Goal: Information Seeking & Learning: Compare options

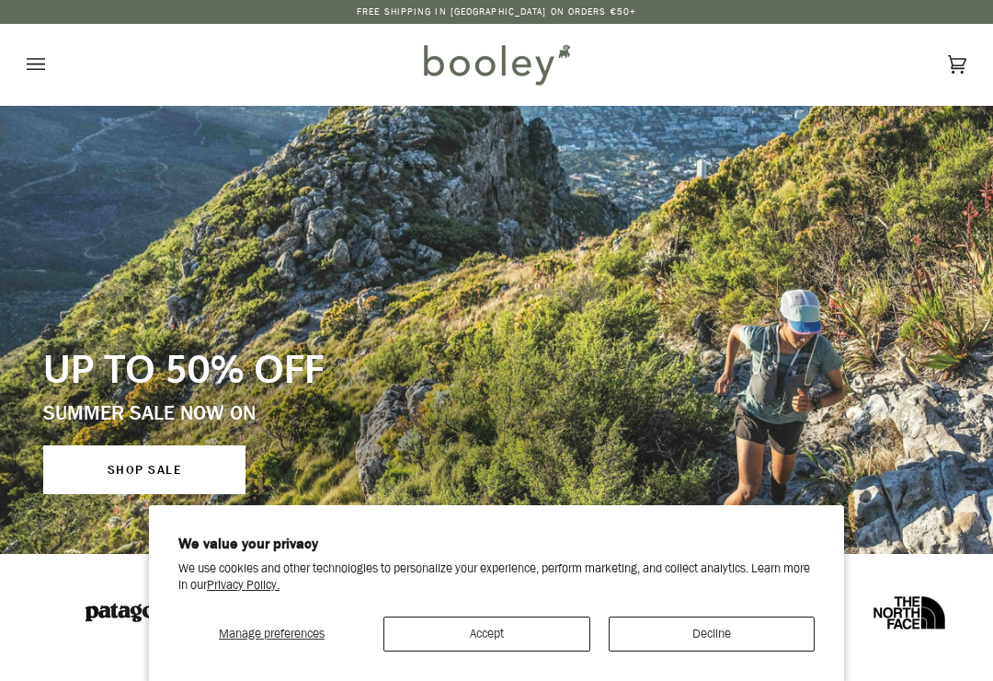
click at [704, 648] on button "Decline" at bounding box center [712, 633] width 207 height 35
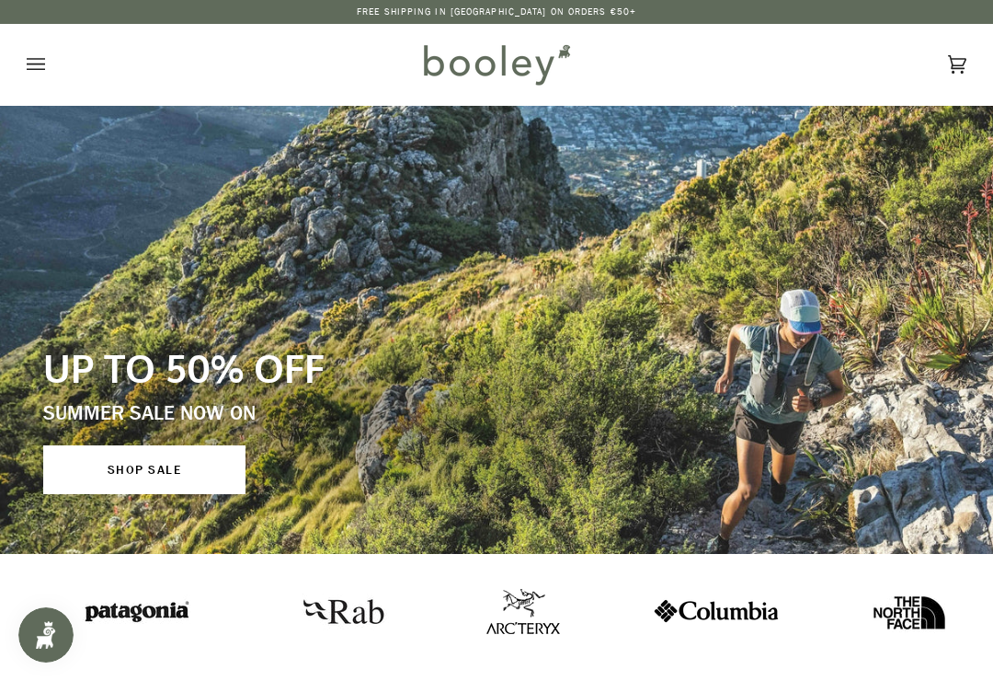
click at [27, 74] on icon "Open menu" at bounding box center [36, 65] width 18 height 28
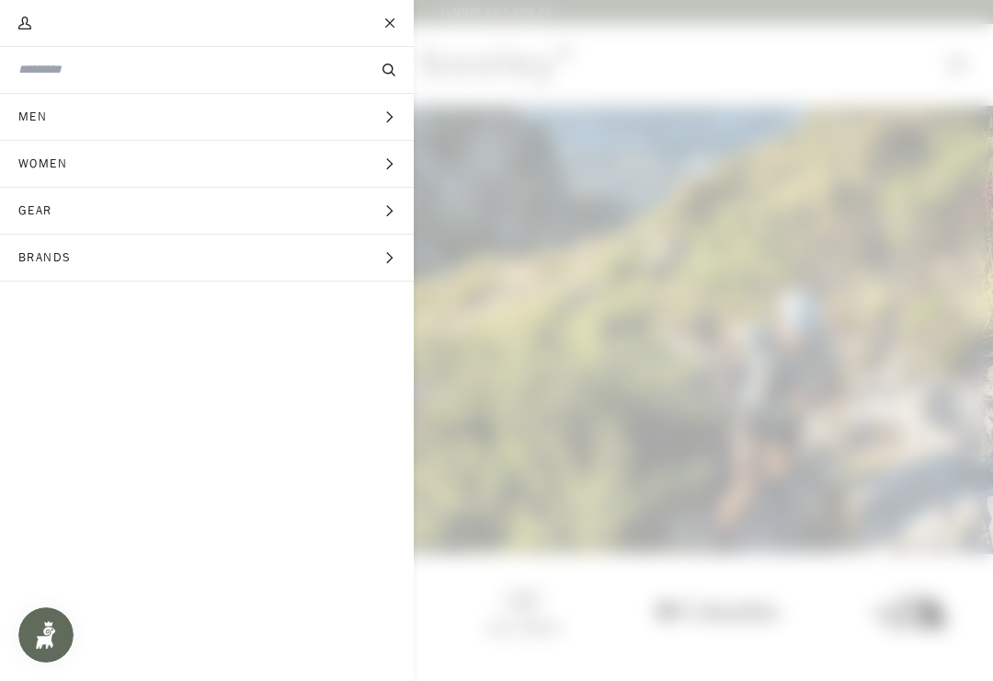
click at [385, 215] on icon "Main menu" at bounding box center [390, 211] width 12 height 12
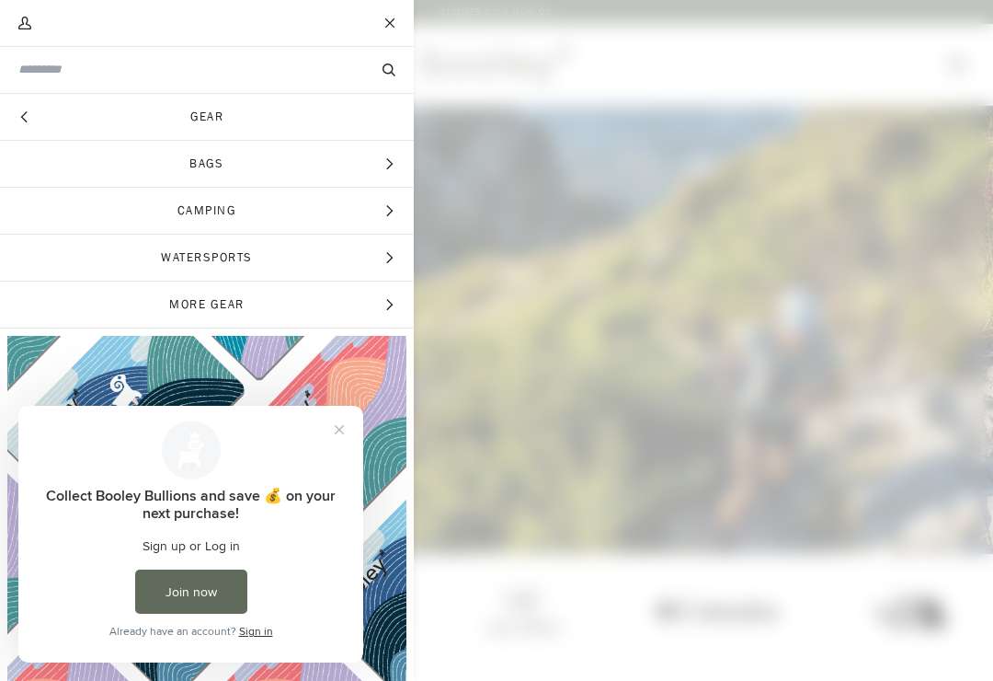
click at [393, 207] on icon "Main menu" at bounding box center [390, 211] width 12 height 12
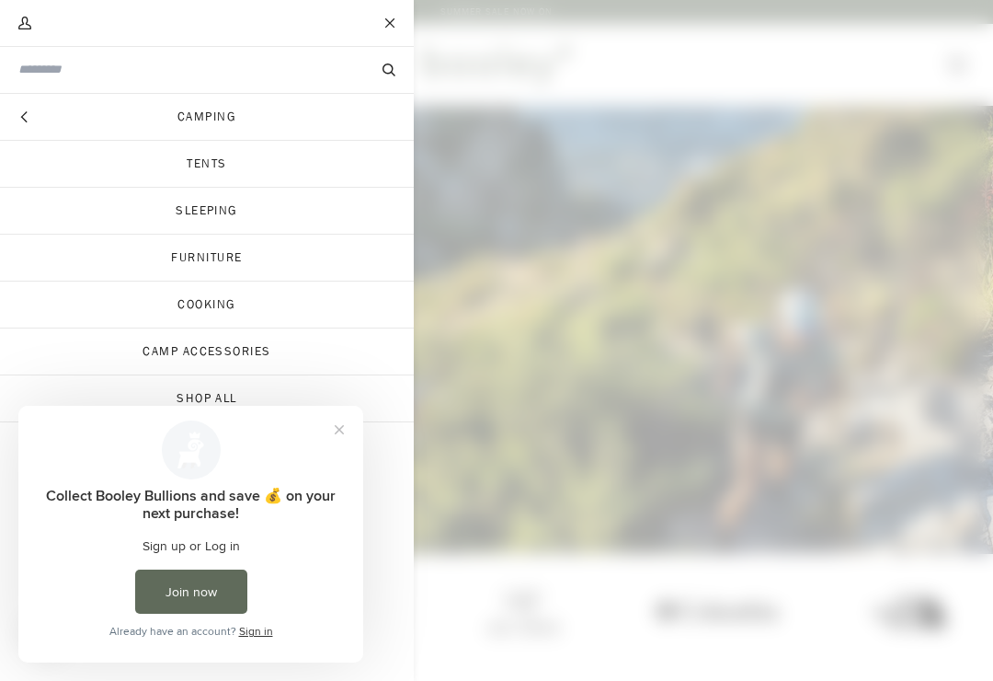
click at [261, 164] on link "Tents" at bounding box center [207, 164] width 414 height 46
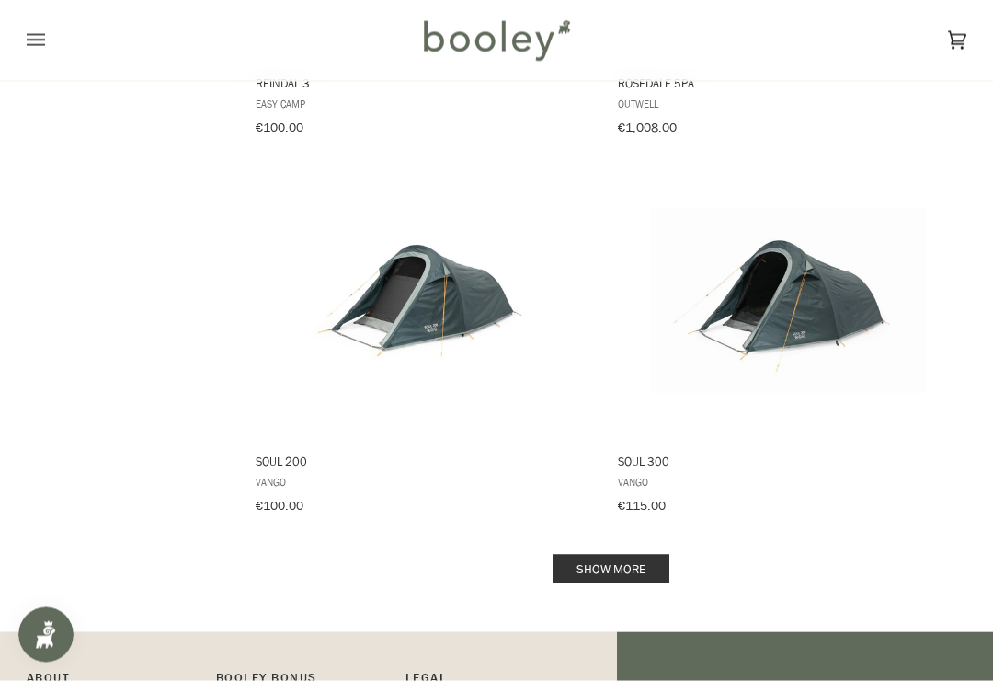
scroll to position [3573, 0]
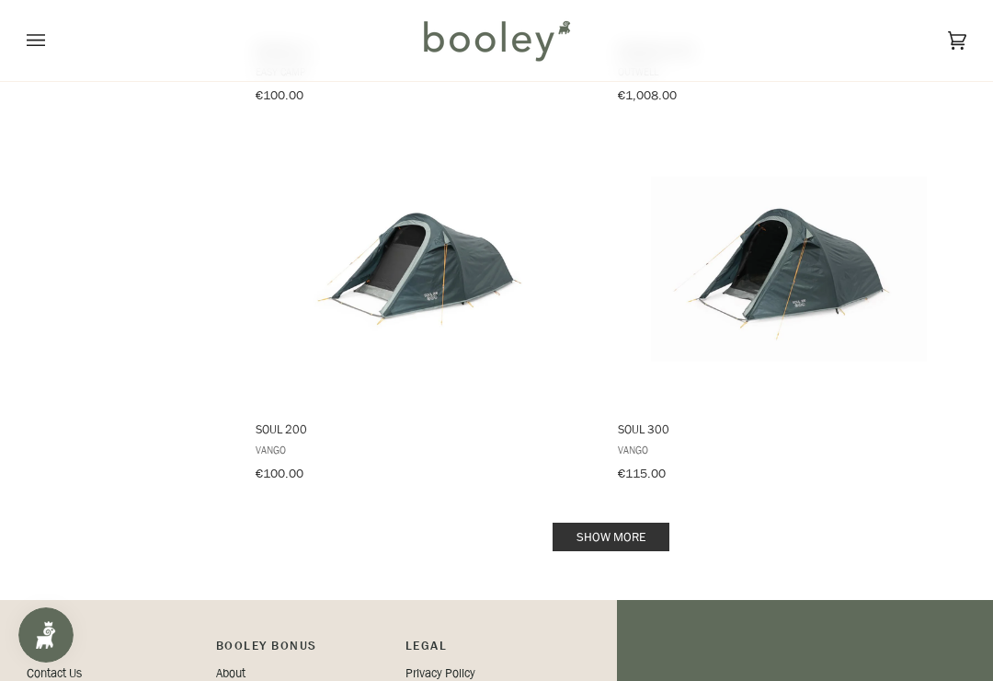
click at [610, 522] on link "Show more" at bounding box center [611, 536] width 117 height 29
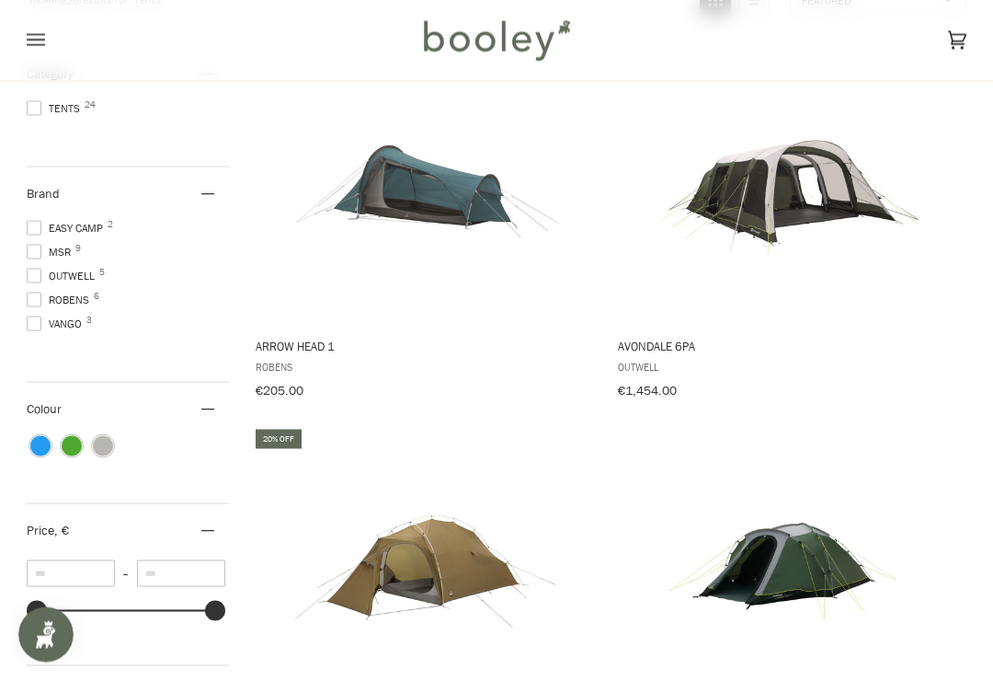
scroll to position [232, 0]
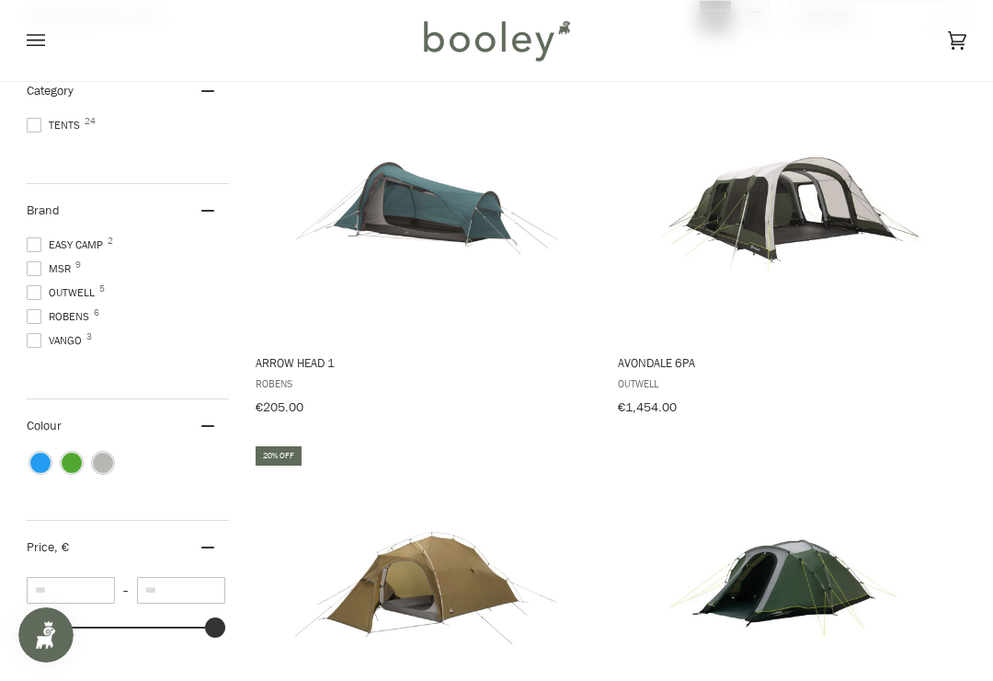
click at [459, 209] on img "Arrow Head 1" at bounding box center [427, 202] width 276 height 276
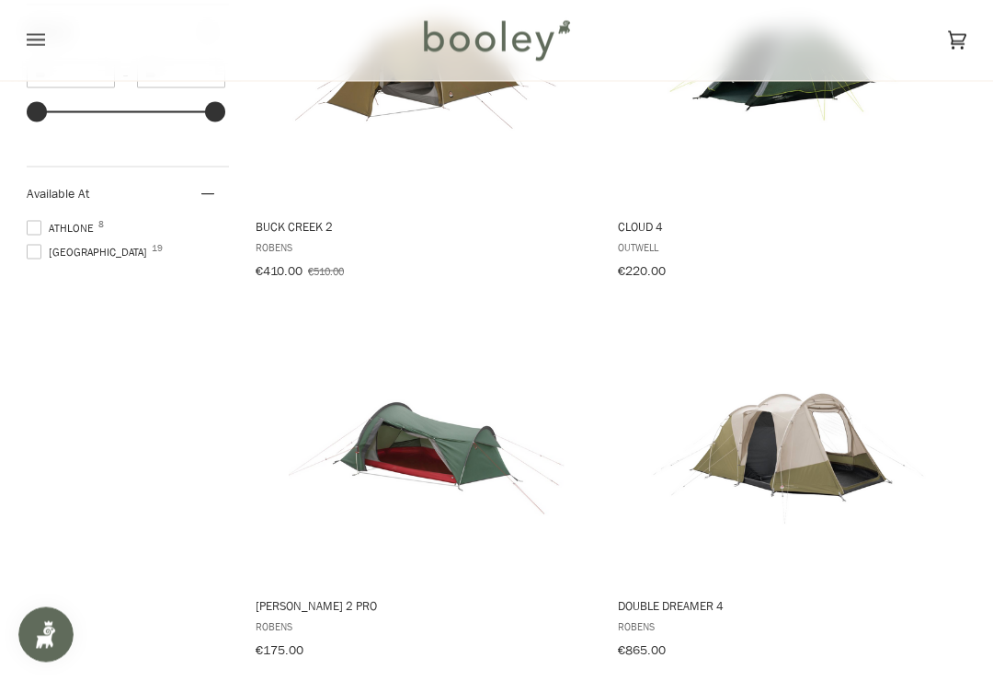
scroll to position [748, 0]
click at [441, 441] on img "Cress 2 Pro" at bounding box center [427, 444] width 276 height 276
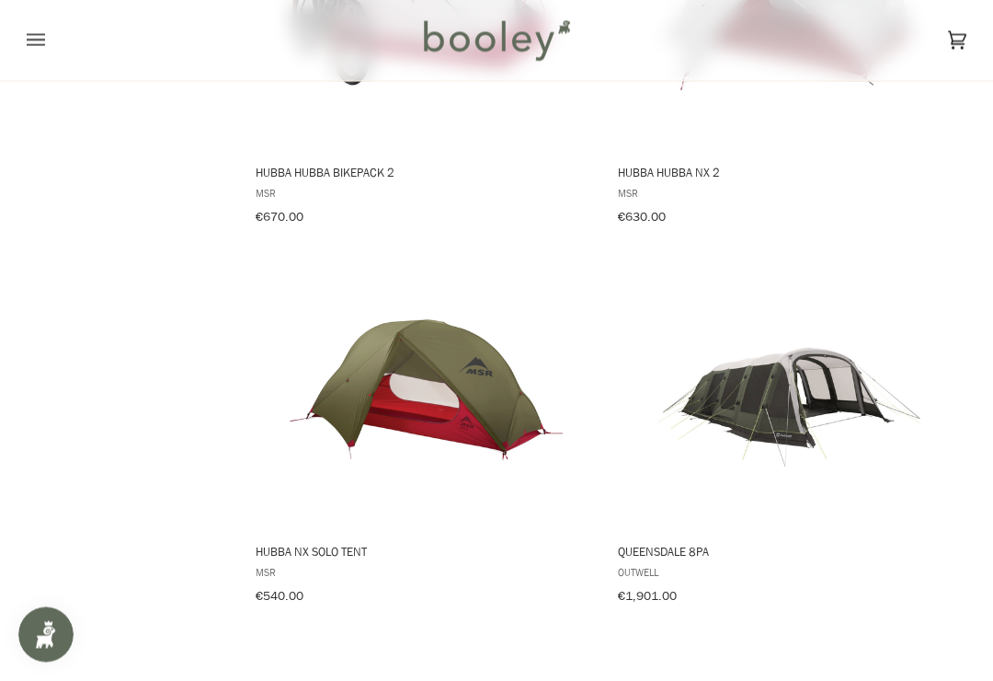
scroll to position [2694, 0]
click at [423, 380] on img "Hubba NX Solo Tent" at bounding box center [427, 391] width 276 height 276
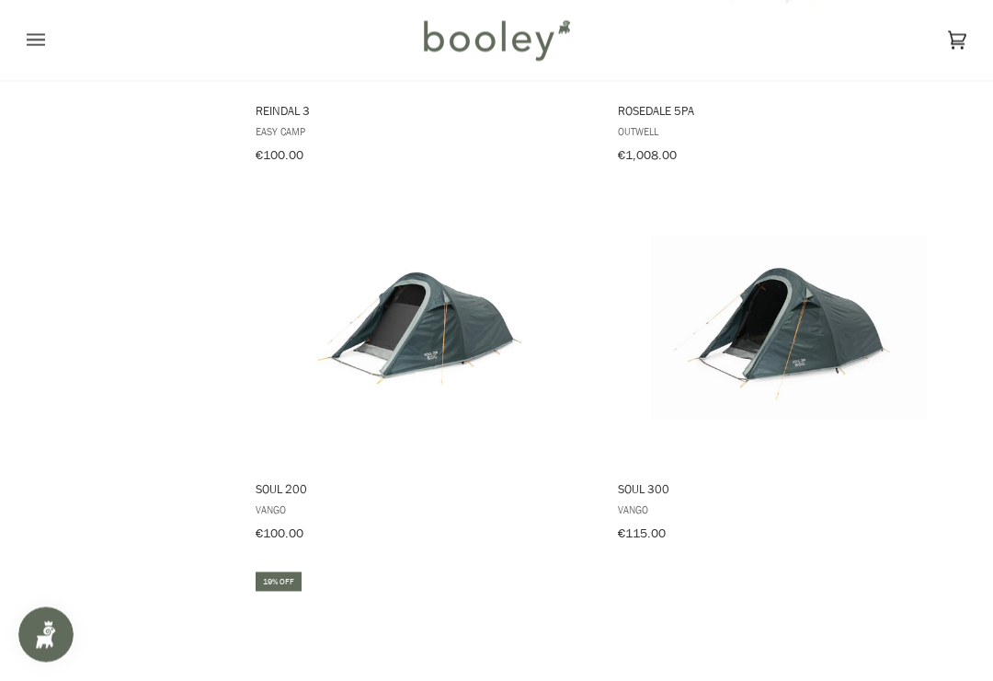
scroll to position [3514, 0]
click at [431, 315] on img "Soul 200" at bounding box center [427, 327] width 276 height 276
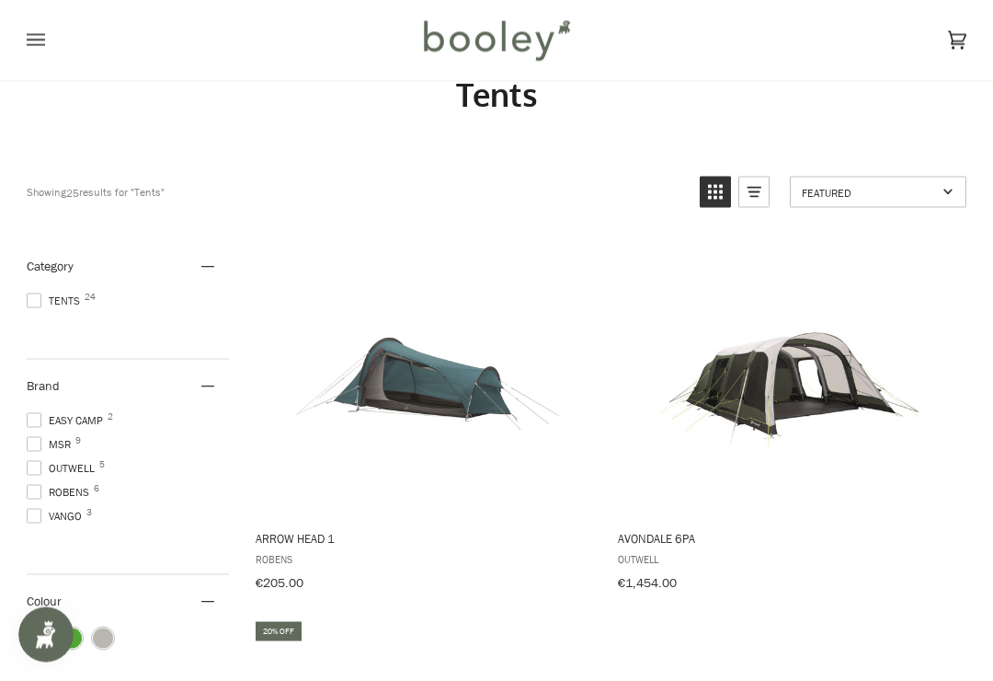
scroll to position [57, 0]
click at [421, 485] on button "View product" at bounding box center [426, 496] width 346 height 40
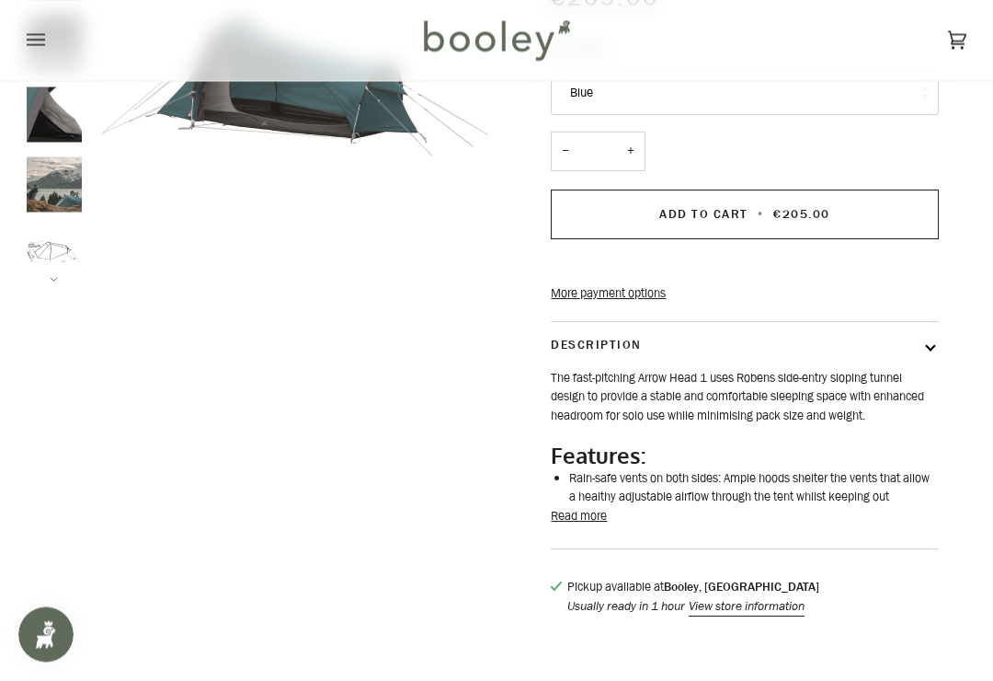
scroll to position [258, 0]
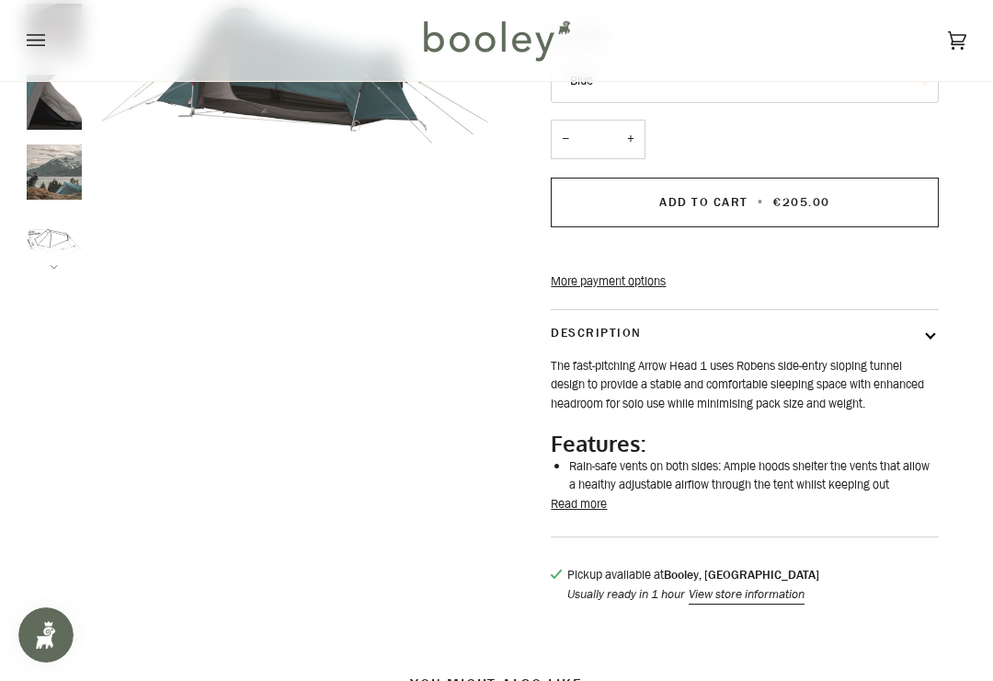
click at [926, 355] on button "Description" at bounding box center [744, 333] width 387 height 47
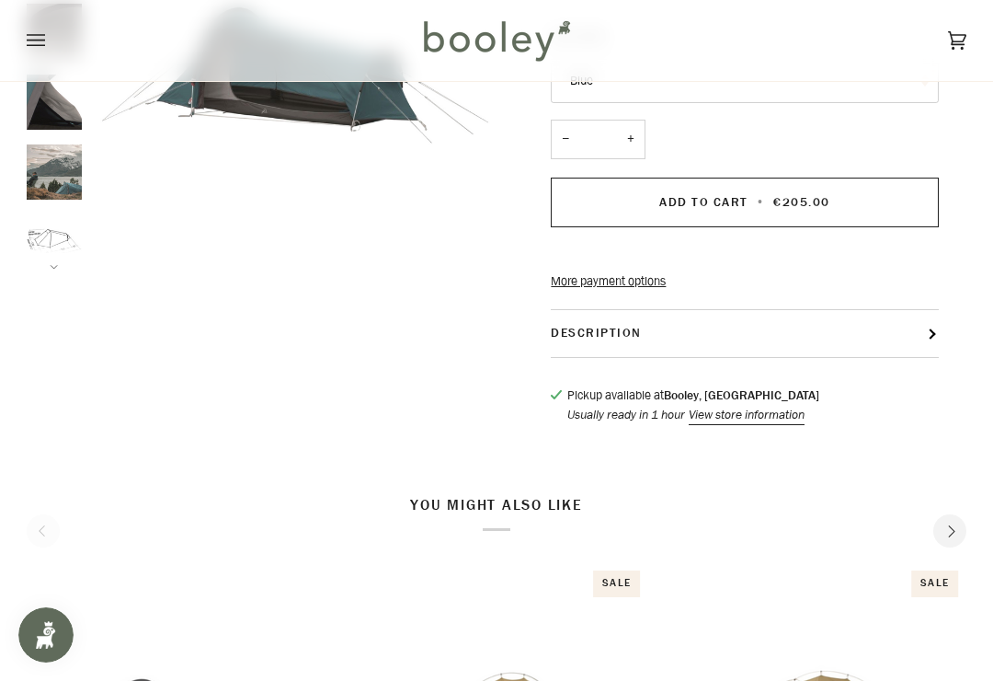
click at [921, 357] on button "Description" at bounding box center [744, 333] width 387 height 47
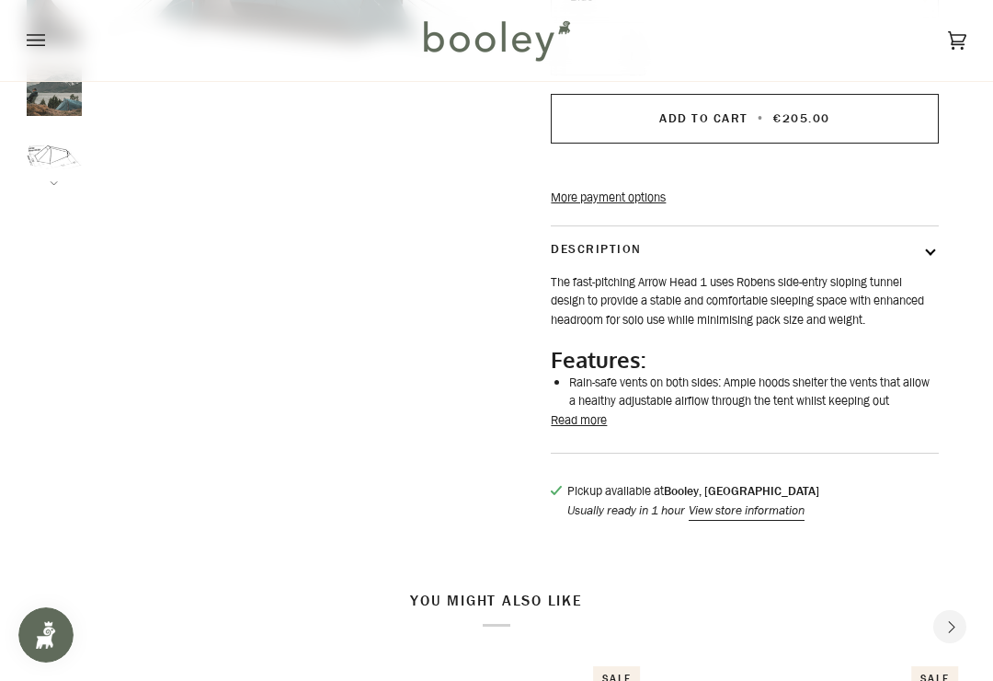
scroll to position [355, 0]
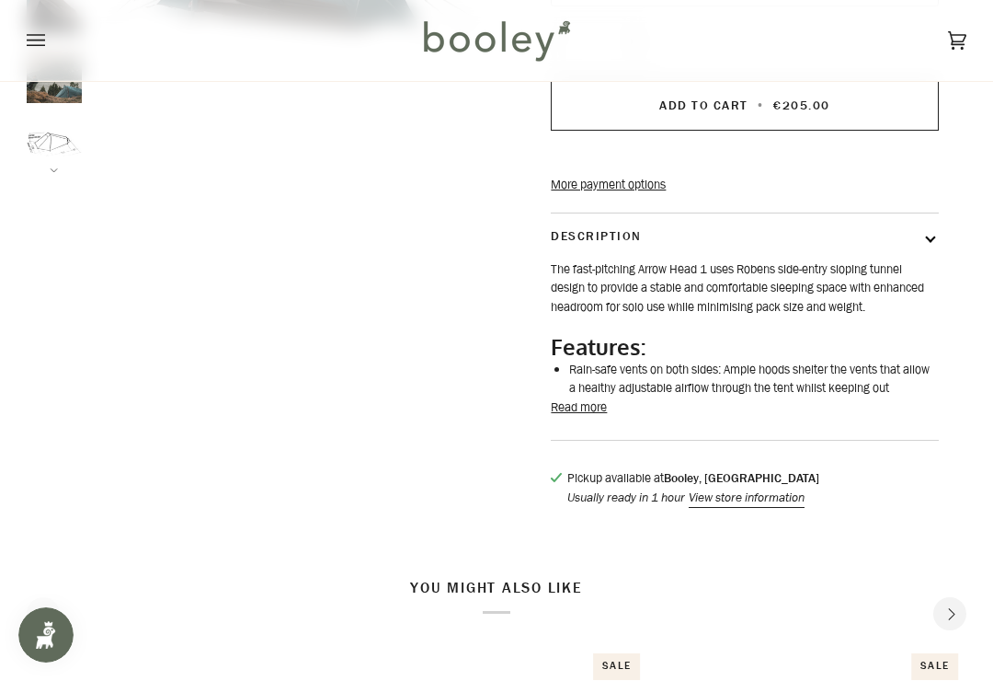
click at [588, 417] on button "Read more" at bounding box center [579, 407] width 56 height 18
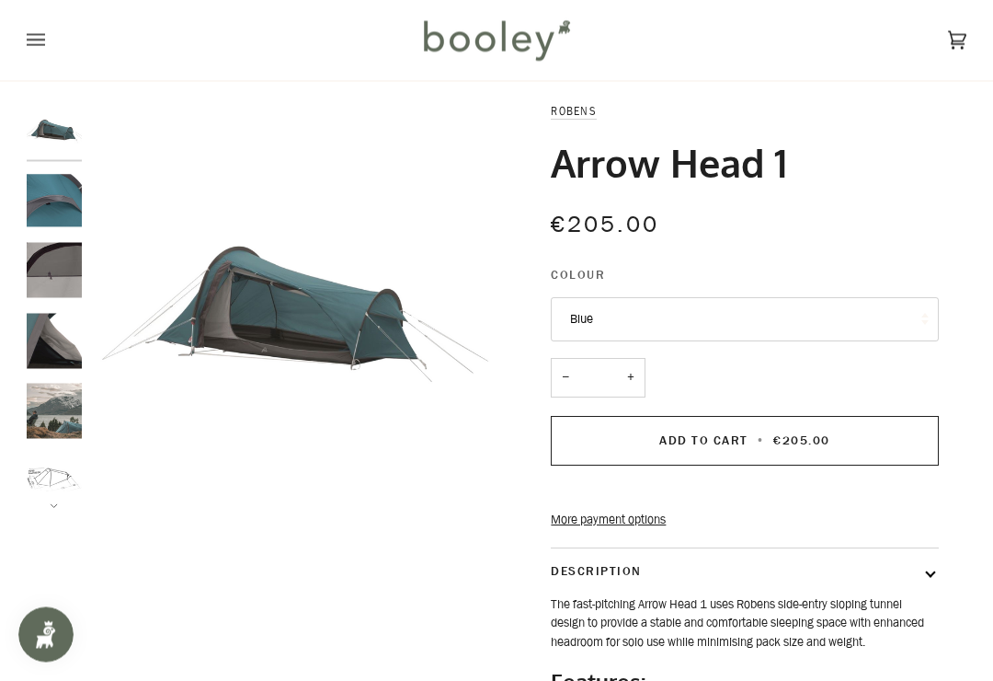
scroll to position [0, 0]
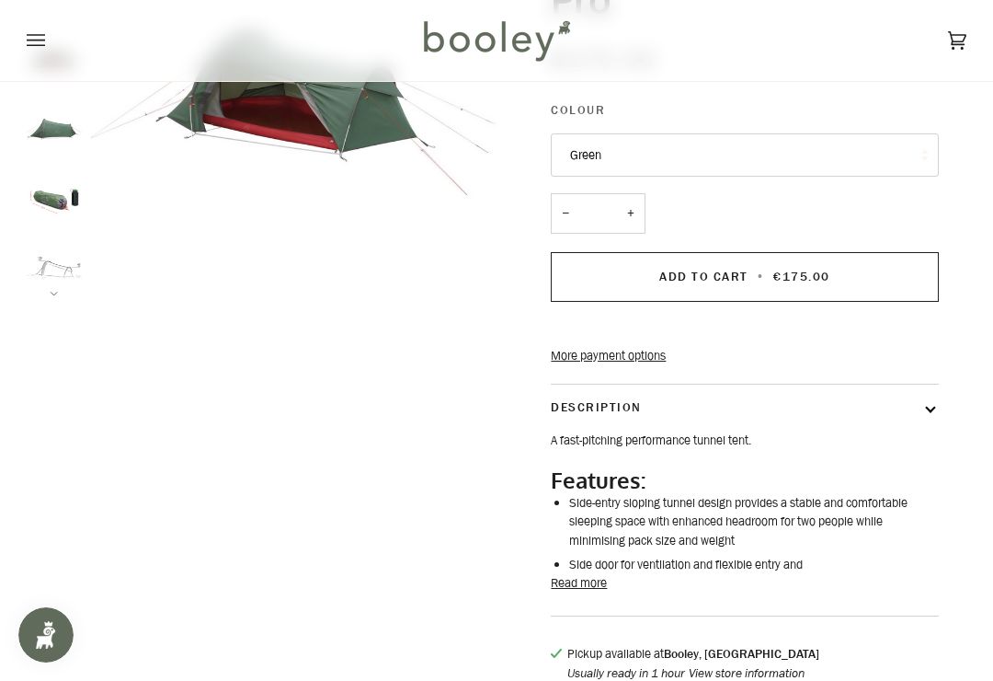
scroll to position [260, 0]
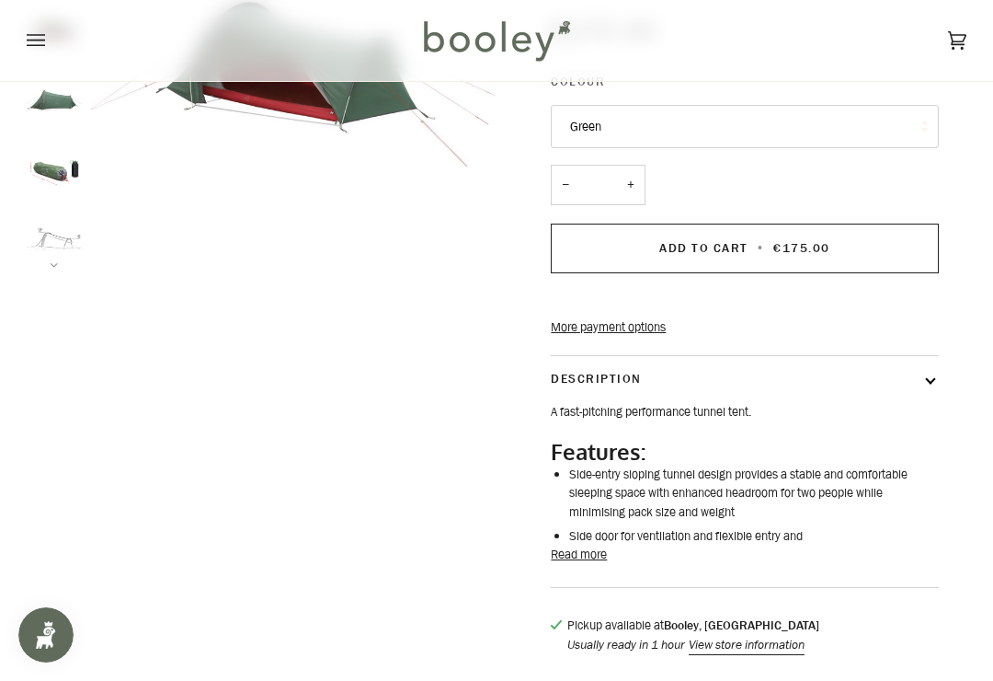
click at [585, 545] on button "Read more" at bounding box center [579, 554] width 56 height 18
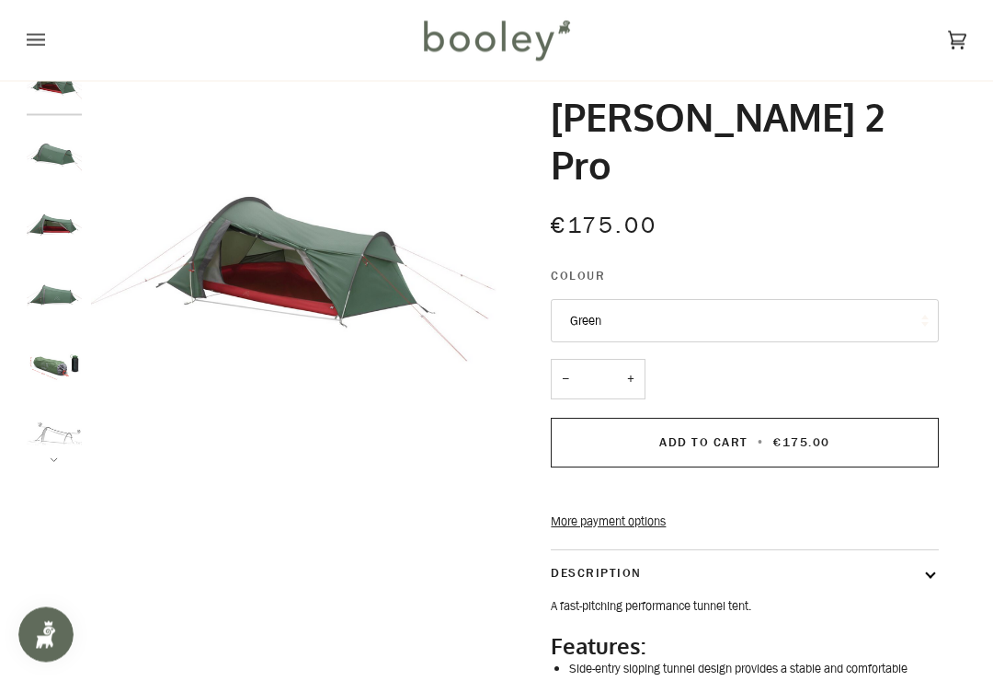
scroll to position [0, 0]
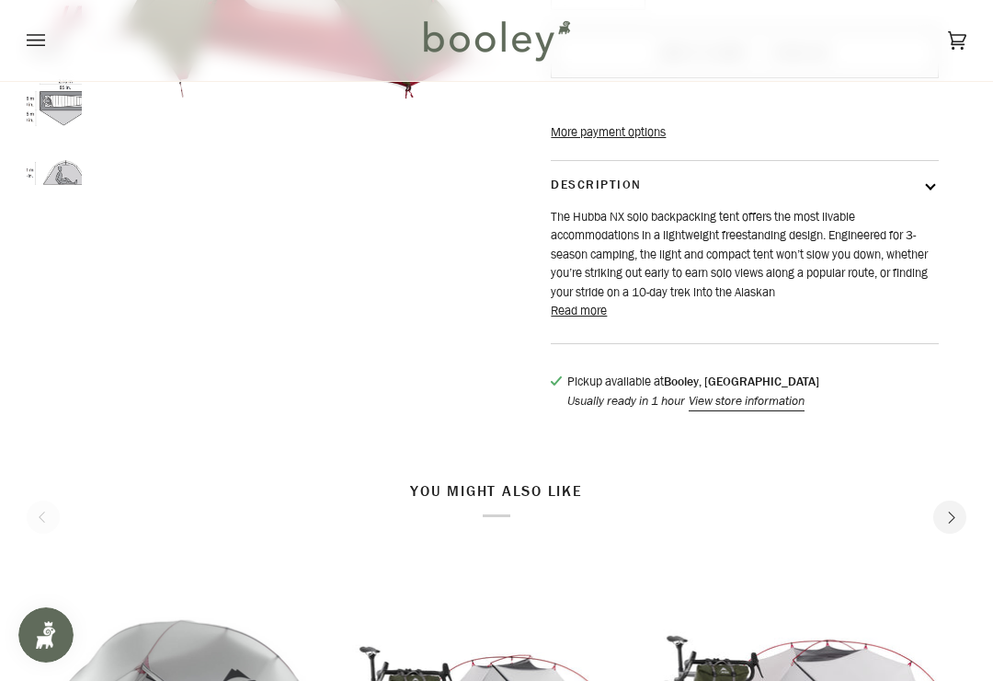
scroll to position [346, 0]
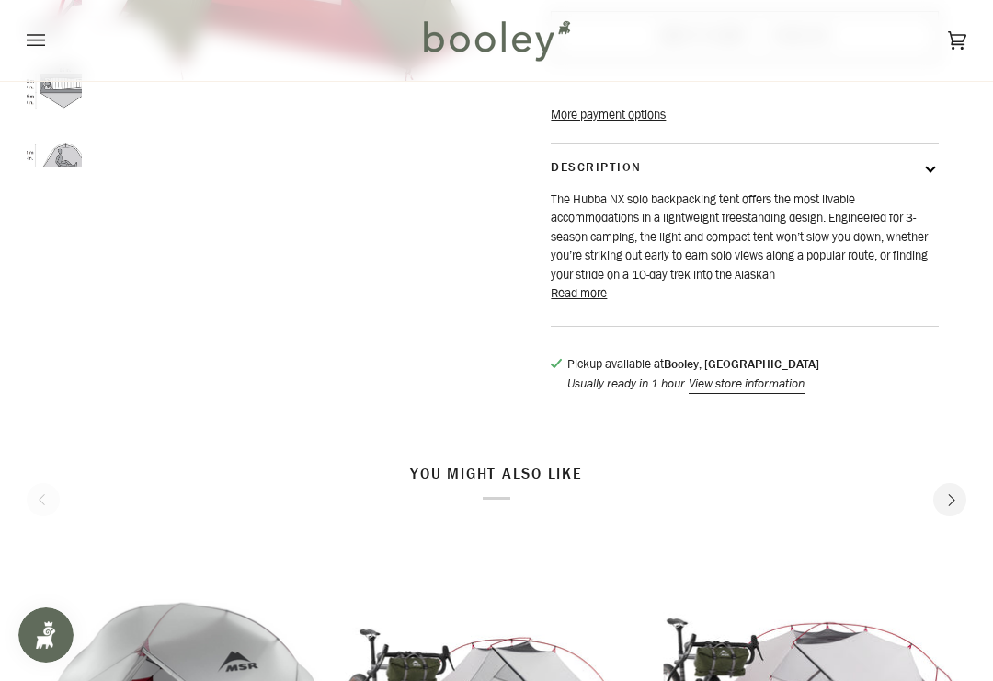
click at [591, 303] on button "Read more" at bounding box center [579, 293] width 56 height 18
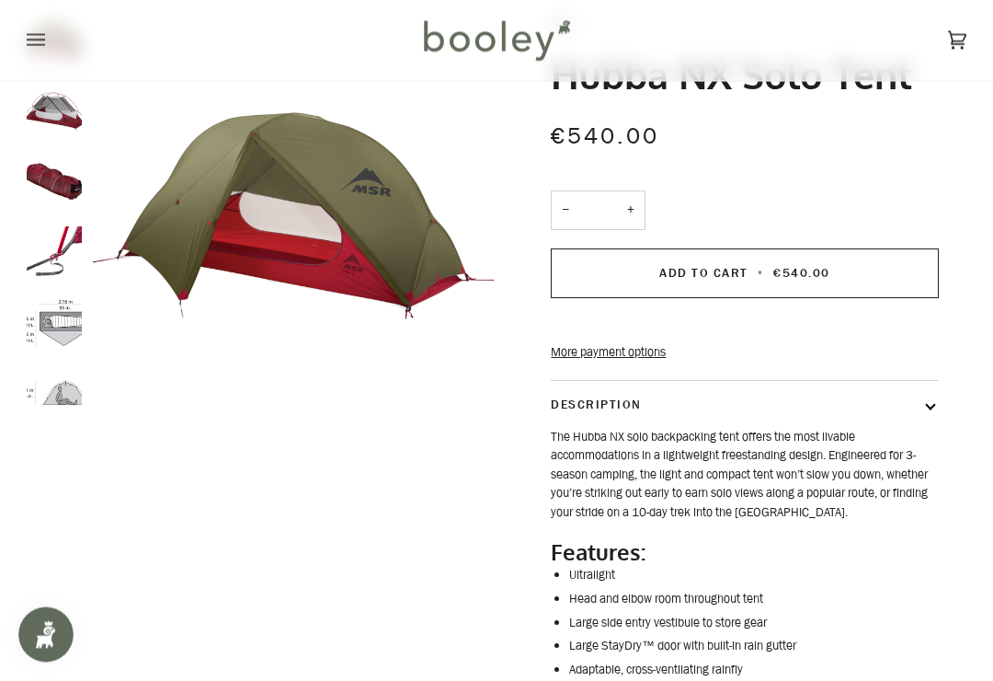
scroll to position [0, 0]
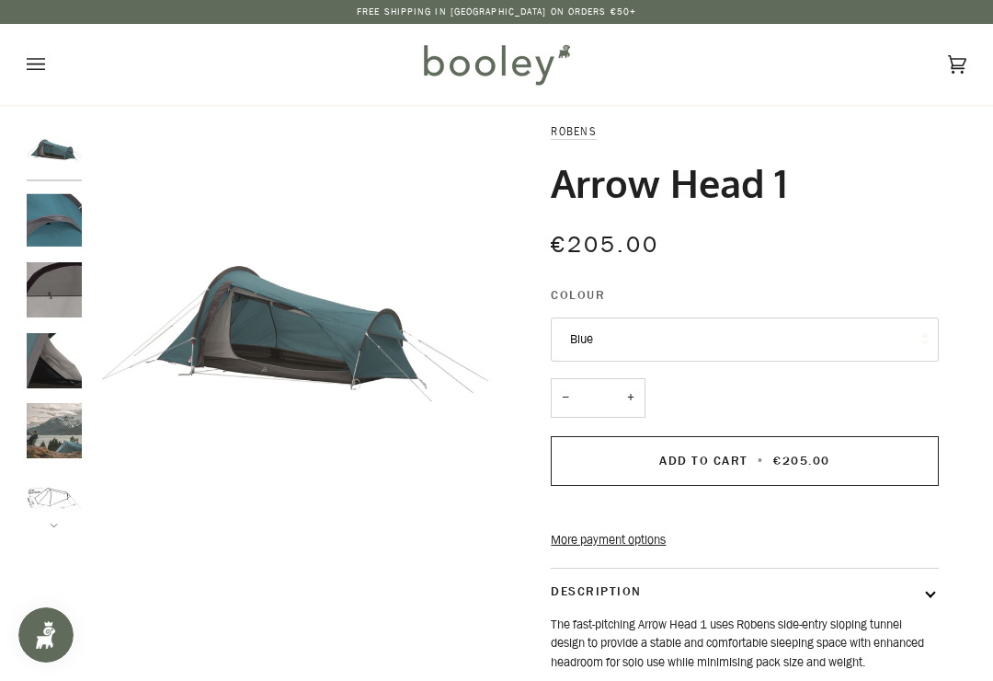
click at [64, 204] on img "Robens Arrow Head 1 - Booley Galway" at bounding box center [54, 219] width 55 height 55
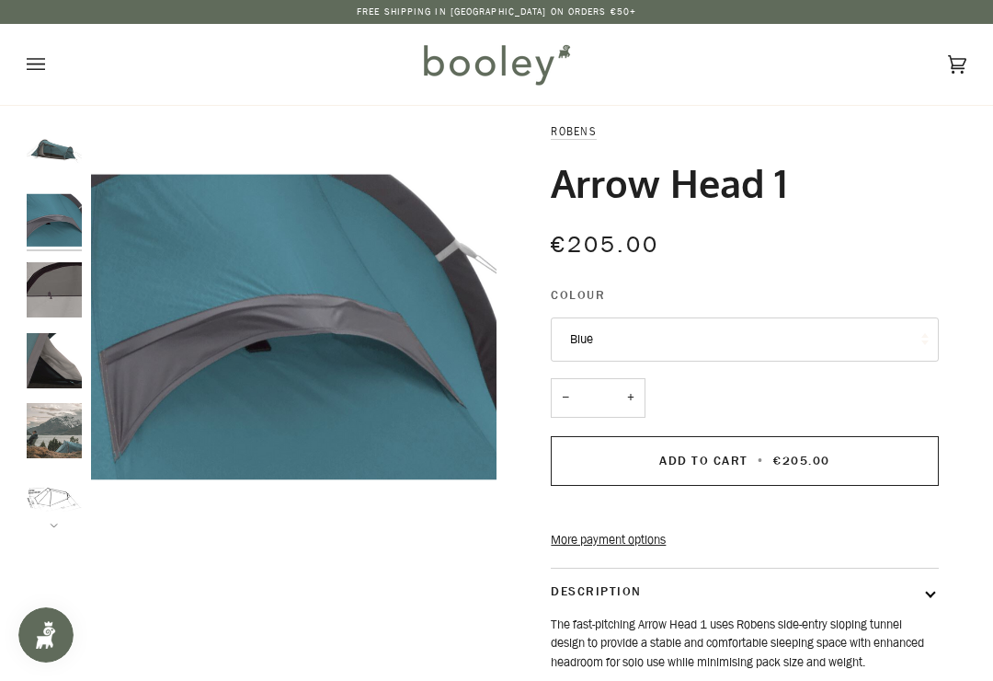
click at [66, 294] on img "Robens Arrow Head 1 - Booley Galway" at bounding box center [54, 289] width 55 height 55
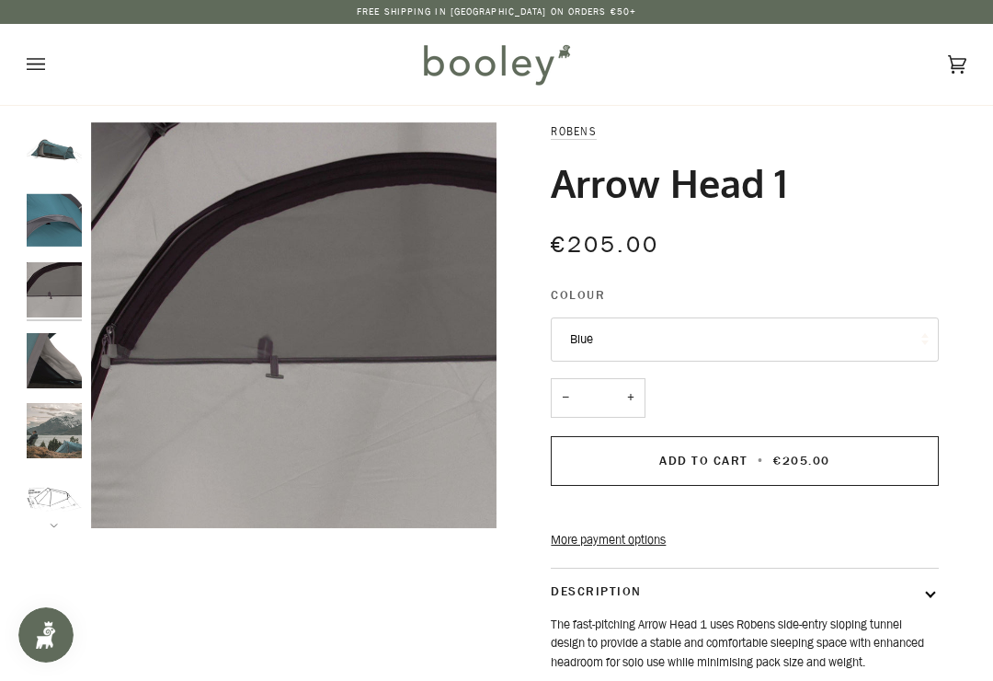
click at [65, 359] on img "Robens Arrow Head 1 - Booley Galway" at bounding box center [54, 360] width 55 height 55
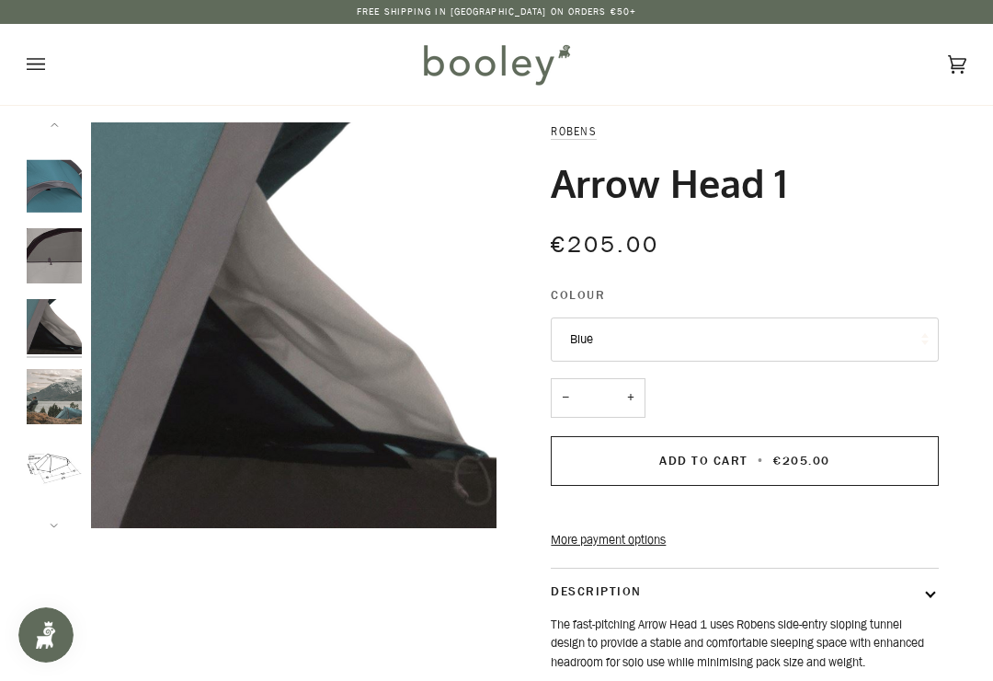
click at [73, 396] on img "Robens Arrow Head 1 - Booley Galway" at bounding box center [54, 396] width 55 height 55
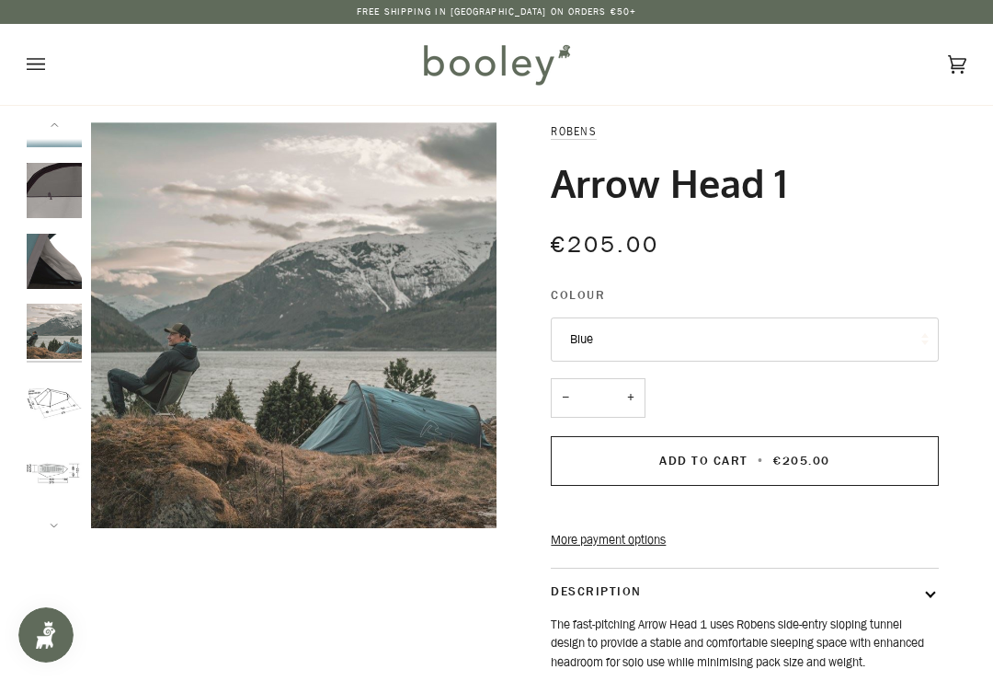
scroll to position [104, 0]
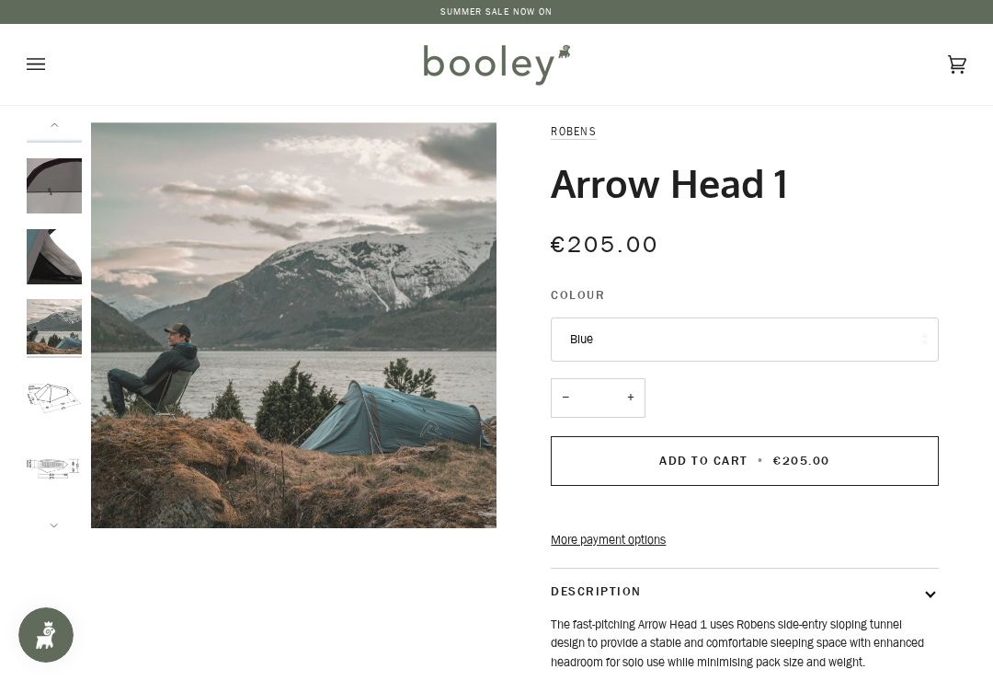
click at [59, 396] on img "Robens Arrow Head 1 - Booley Galway" at bounding box center [54, 396] width 55 height 55
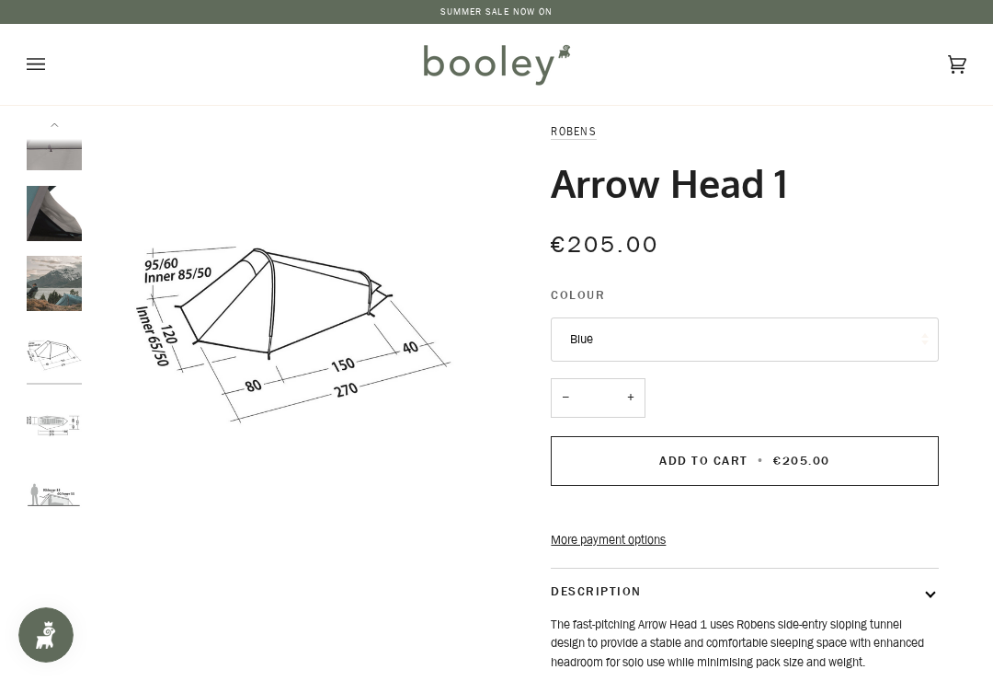
scroll to position [154, 0]
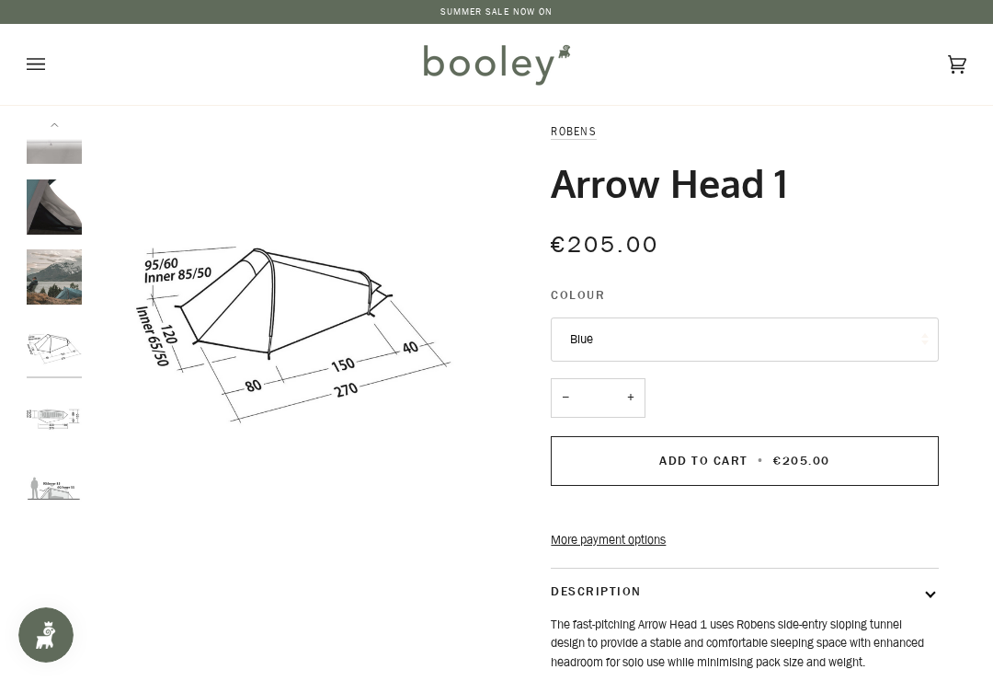
click at [60, 348] on img "Robens Arrow Head 1 - Booley Galway" at bounding box center [54, 346] width 55 height 55
click at [49, 408] on img "Robens Arrow Head 1 - Booley Galway" at bounding box center [54, 417] width 55 height 55
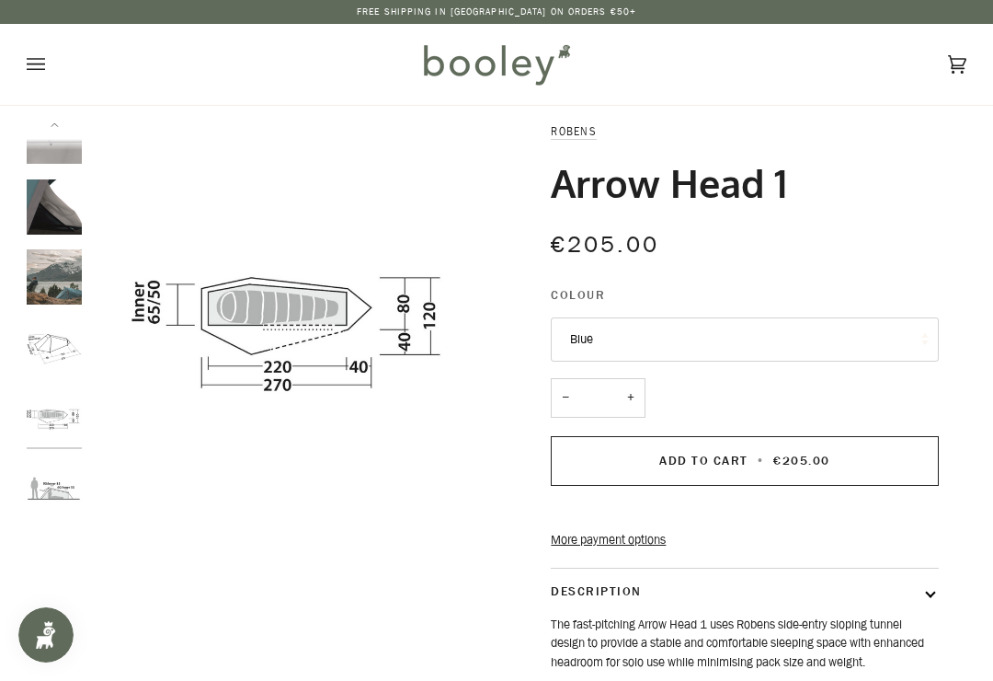
click at [58, 338] on img "Robens Arrow Head 1 - Booley Galway" at bounding box center [54, 346] width 55 height 55
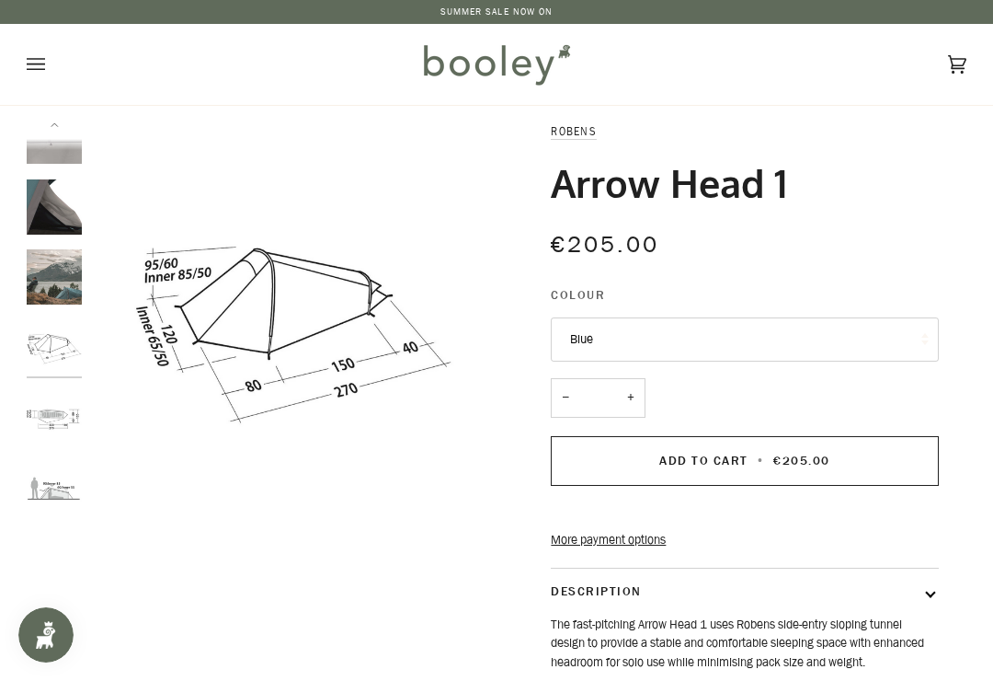
click at [58, 402] on img "Robens Arrow Head 1 - Booley Galway" at bounding box center [54, 417] width 55 height 55
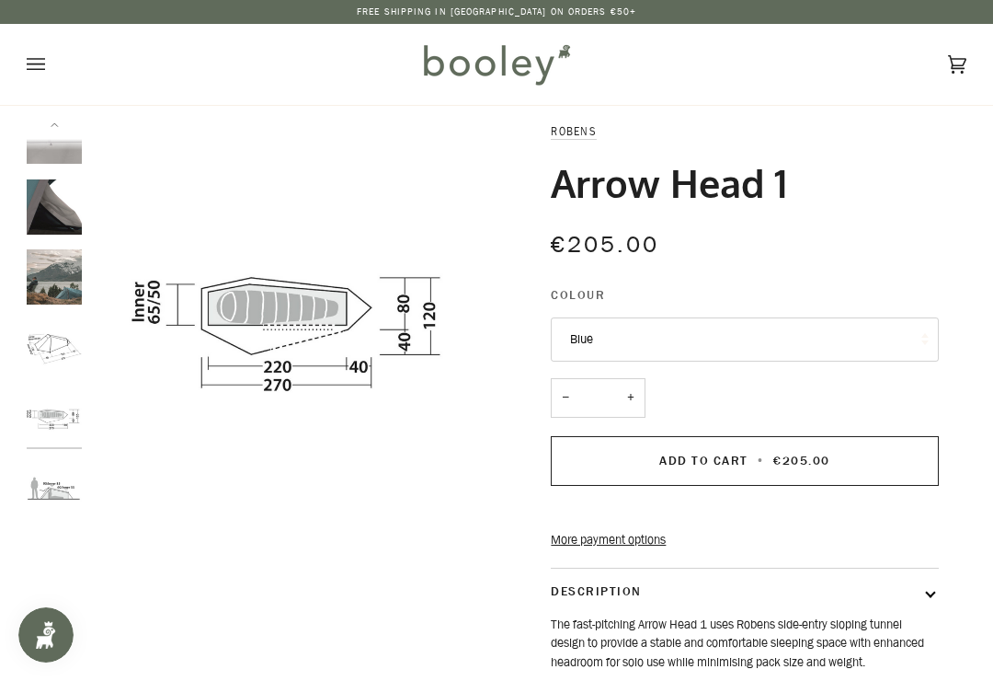
click at [64, 475] on img "Robens Arrow Head 1 - Booley Galway" at bounding box center [54, 487] width 55 height 55
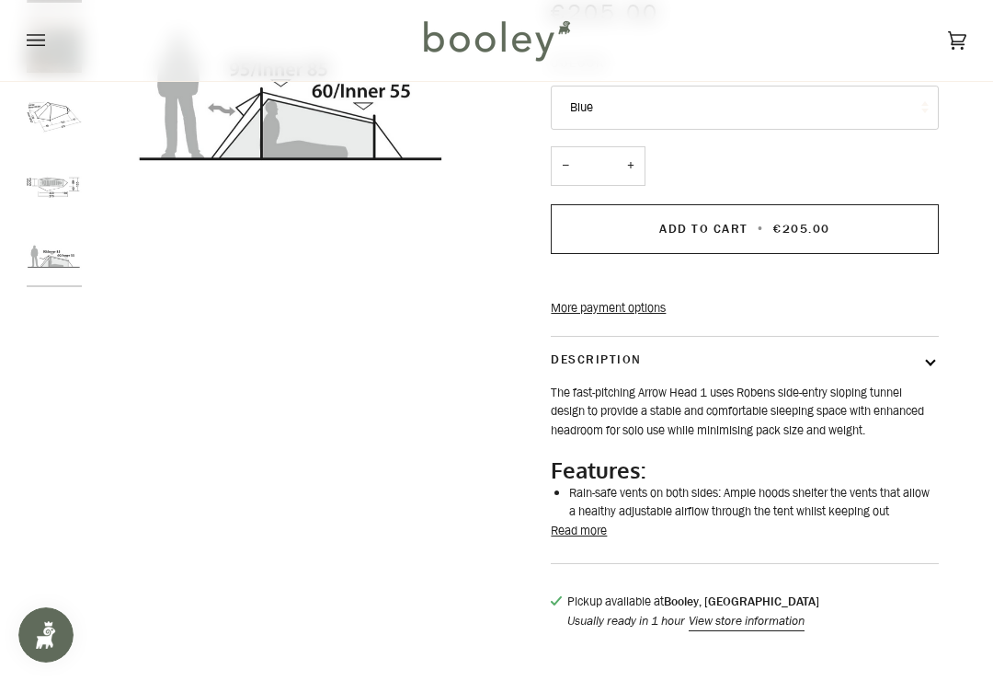
scroll to position [340, 0]
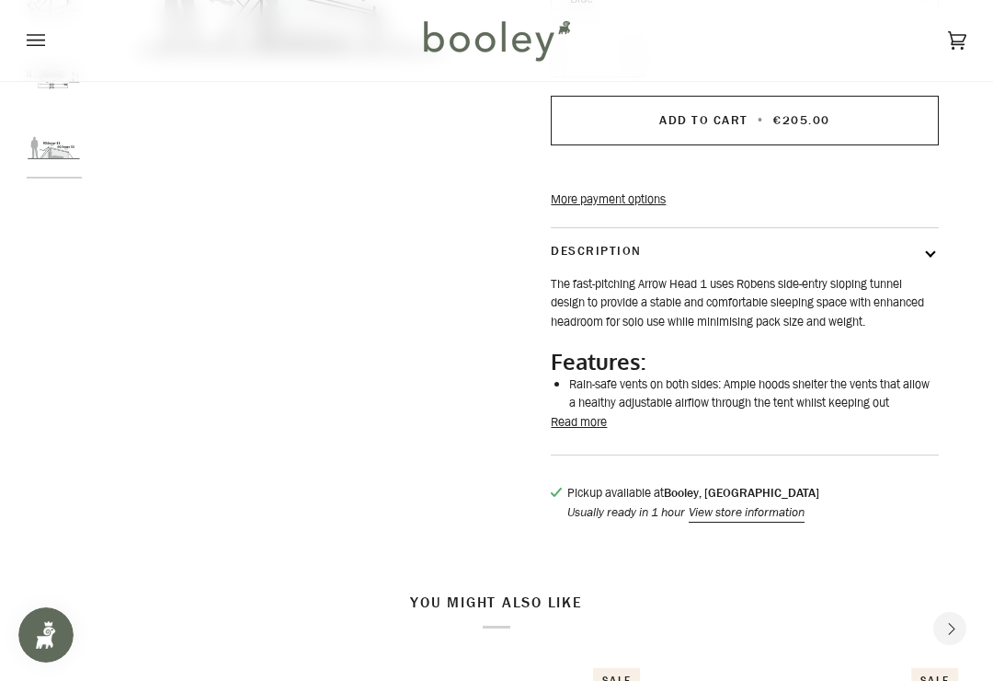
click at [593, 431] on button "Read more" at bounding box center [579, 422] width 56 height 18
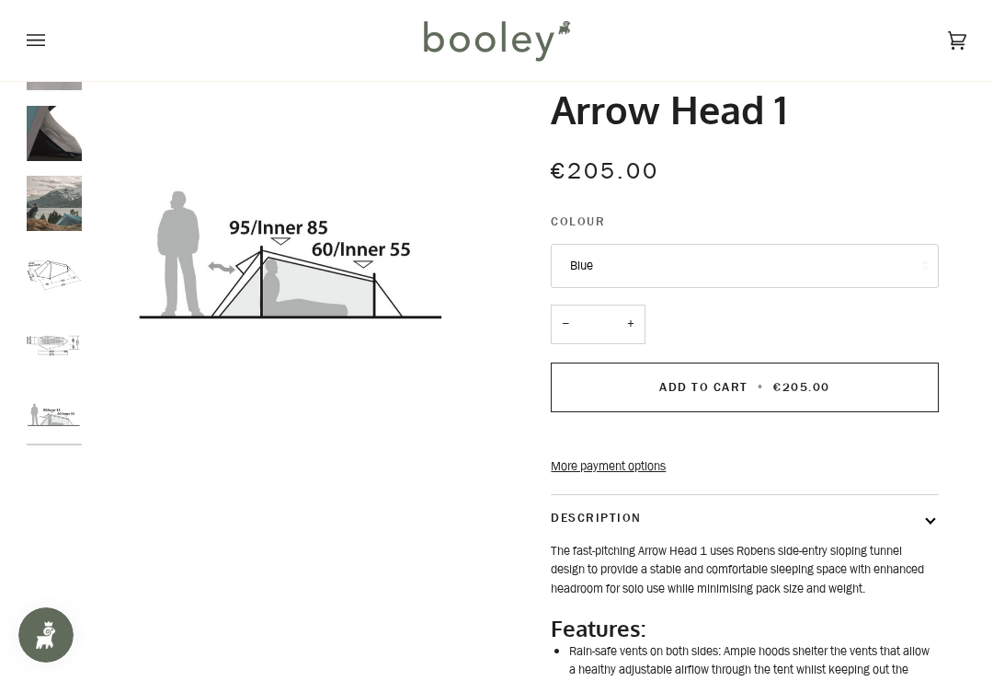
scroll to position [0, 0]
